Goal: Find specific page/section

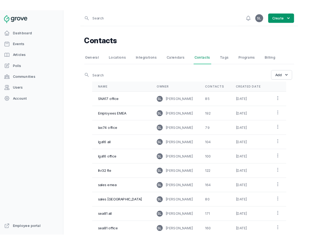
scroll to position [42, 0]
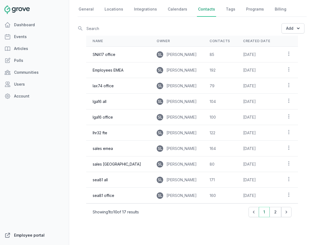
click at [23, 239] on link "Employee portal" at bounding box center [34, 235] width 69 height 11
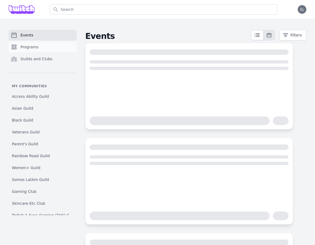
click at [38, 44] on link "Programs" at bounding box center [43, 47] width 68 height 11
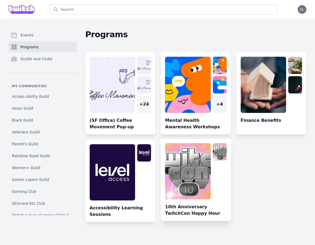
click at [192, 189] on link at bounding box center [196, 182] width 70 height 78
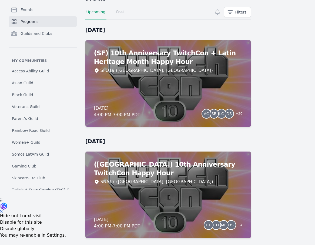
scroll to position [51, 0]
